Goal: Entertainment & Leisure: Consume media (video, audio)

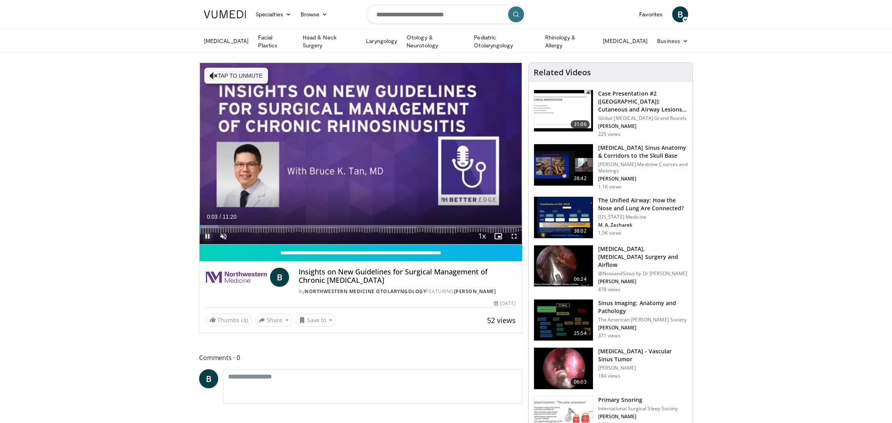
click at [208, 236] on span "Video Player" at bounding box center [208, 236] width 16 height 16
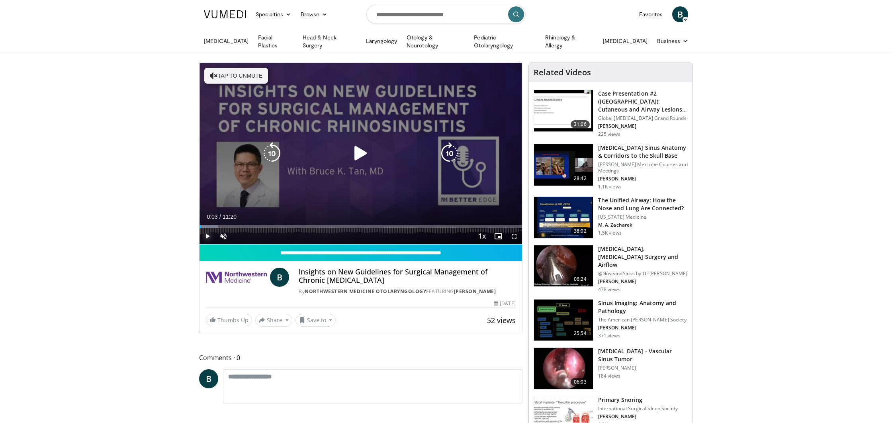
click at [210, 239] on span "Video Player" at bounding box center [208, 236] width 16 height 16
click at [221, 239] on span "Video Player" at bounding box center [223, 236] width 16 height 16
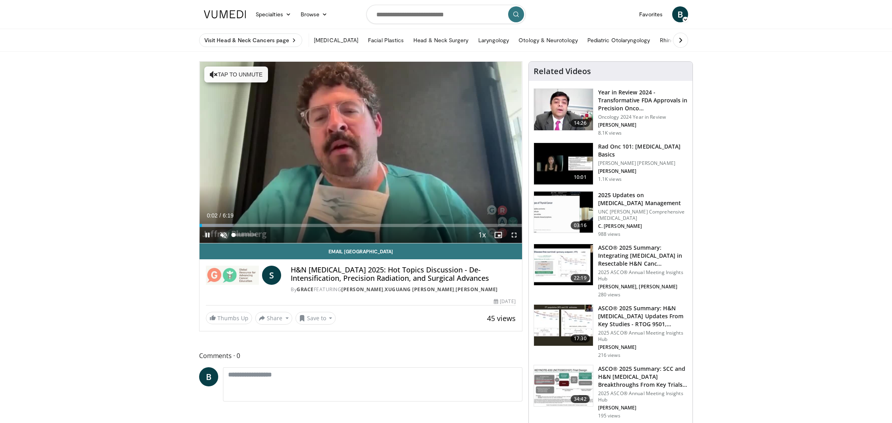
click at [221, 235] on span "Video Player" at bounding box center [223, 235] width 16 height 16
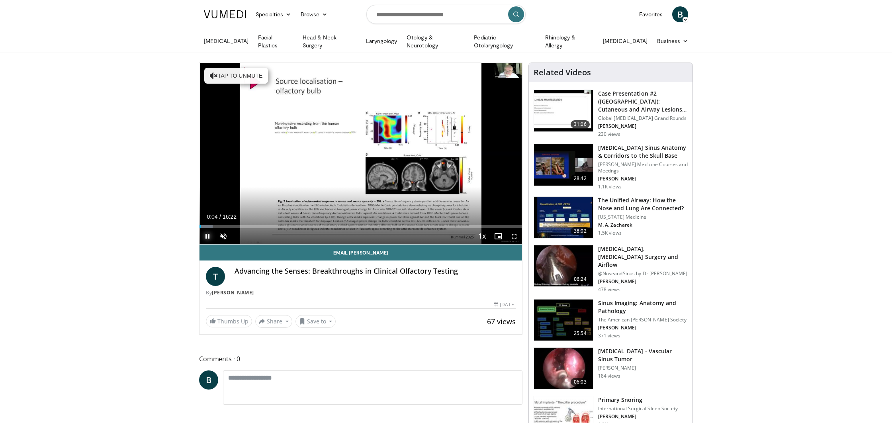
click at [209, 237] on span "Video Player" at bounding box center [208, 236] width 16 height 16
